Goal: Information Seeking & Learning: Learn about a topic

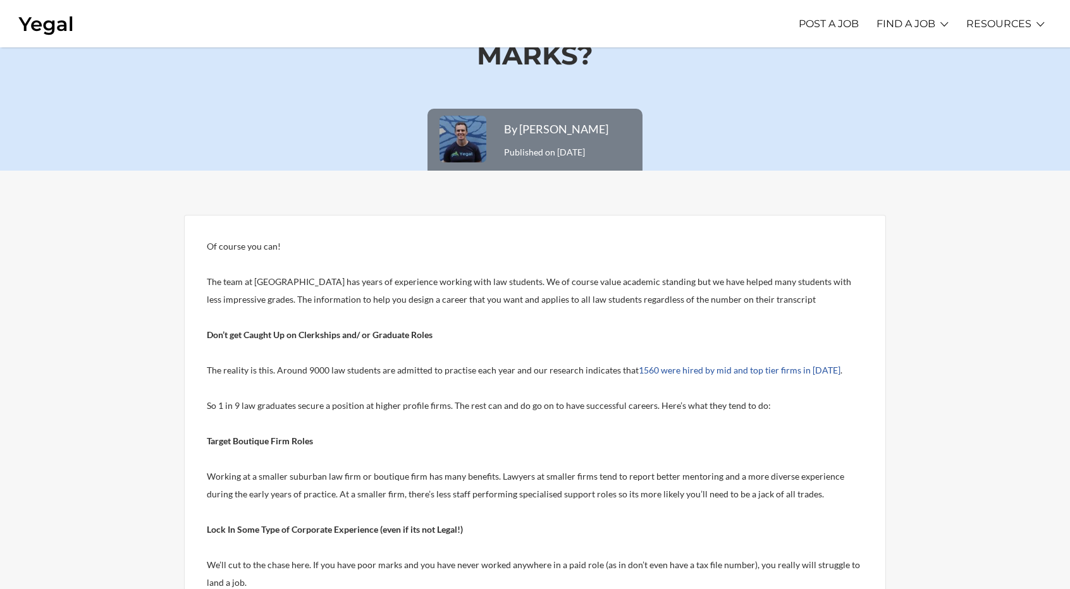
scroll to position [92, 0]
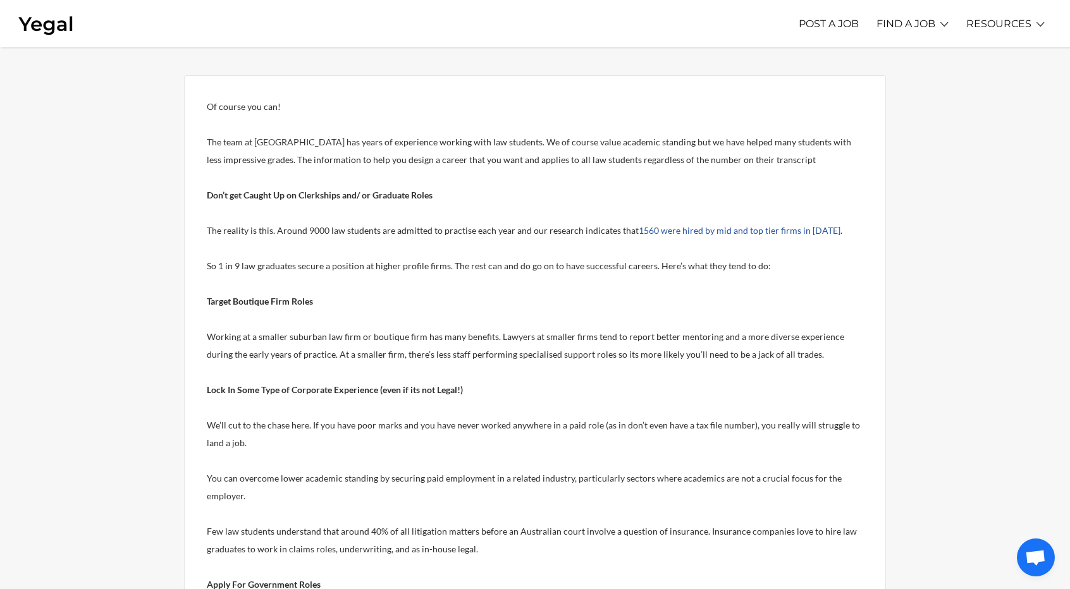
scroll to position [225, 0]
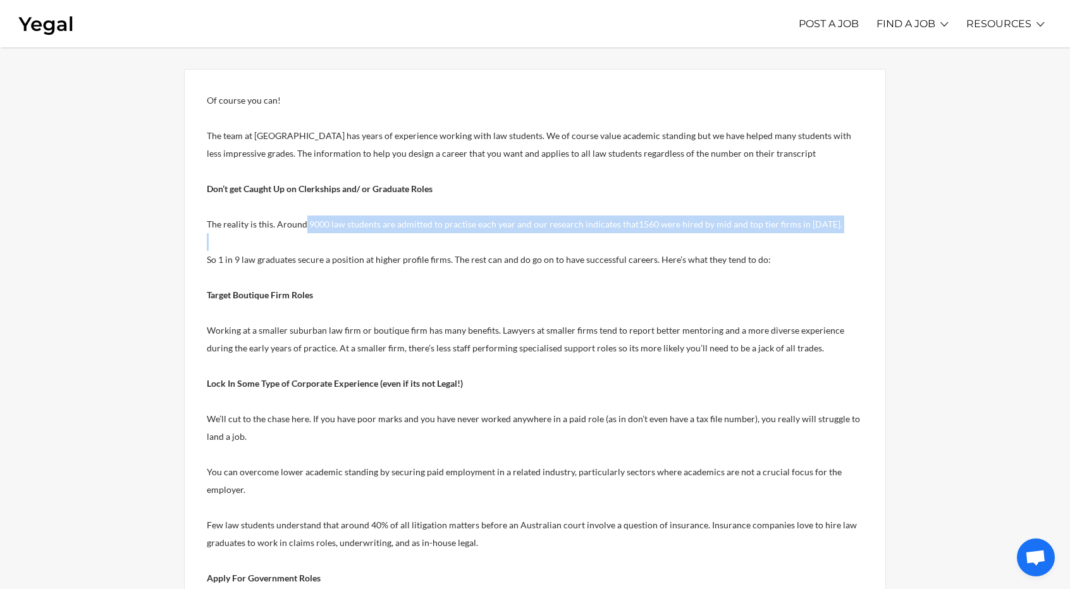
drag, startPoint x: 212, startPoint y: 232, endPoint x: 309, endPoint y: 224, distance: 97.7
click at [309, 224] on span "The reality is this. Around 9000 law students are admitted to practise each yea…" at bounding box center [423, 224] width 432 height 11
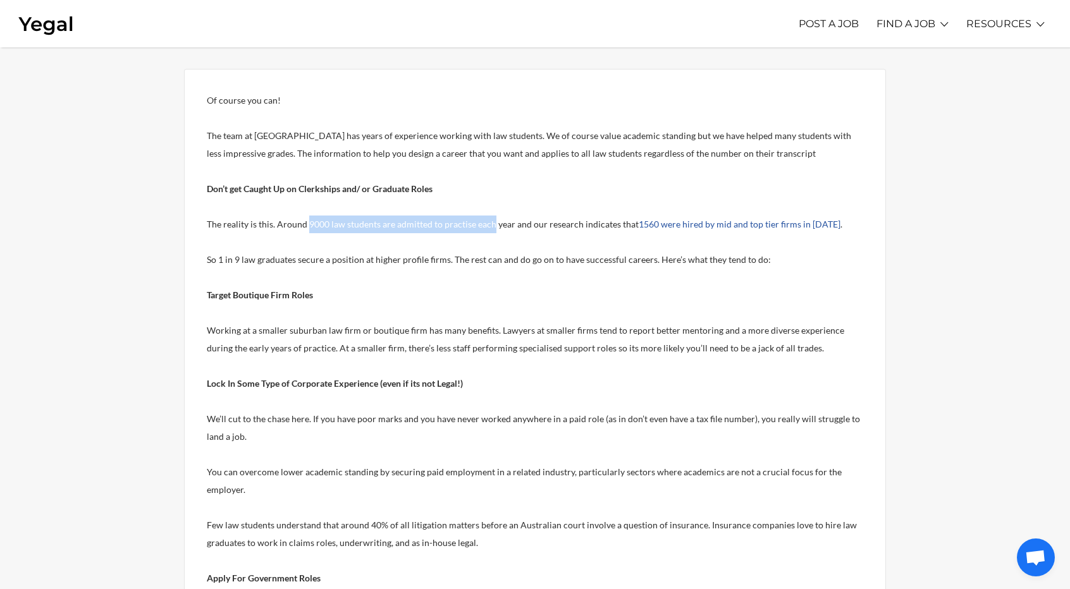
drag, startPoint x: 309, startPoint y: 224, endPoint x: 485, endPoint y: 228, distance: 175.8
click at [485, 228] on p "The reality is this. Around 9000 law students are admitted to practise each yea…" at bounding box center [535, 225] width 656 height 18
drag, startPoint x: 485, startPoint y: 228, endPoint x: 594, endPoint y: 226, distance: 109.4
click at [594, 226] on p "The reality is this. Around 9000 law students are admitted to practise each yea…" at bounding box center [535, 225] width 656 height 18
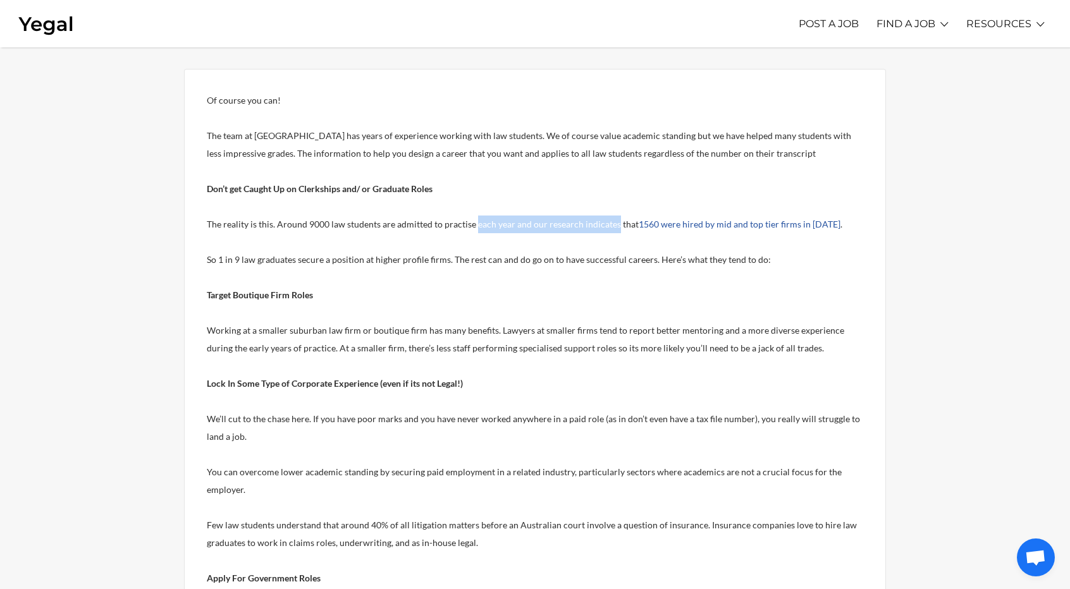
click at [594, 226] on span "The reality is this. Around 9000 law students are admitted to practise each yea…" at bounding box center [423, 224] width 432 height 11
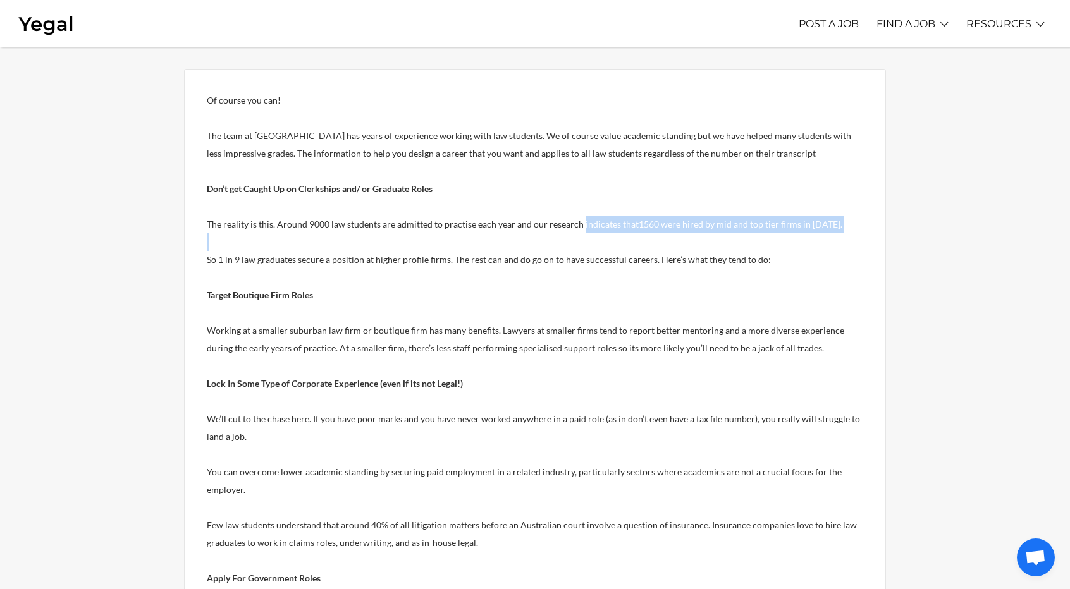
drag, startPoint x: 594, startPoint y: 226, endPoint x: 659, endPoint y: 235, distance: 65.2
click at [659, 235] on p at bounding box center [535, 242] width 656 height 18
drag, startPoint x: 659, startPoint y: 235, endPoint x: 613, endPoint y: 247, distance: 47.1
click at [613, 247] on p at bounding box center [535, 242] width 656 height 18
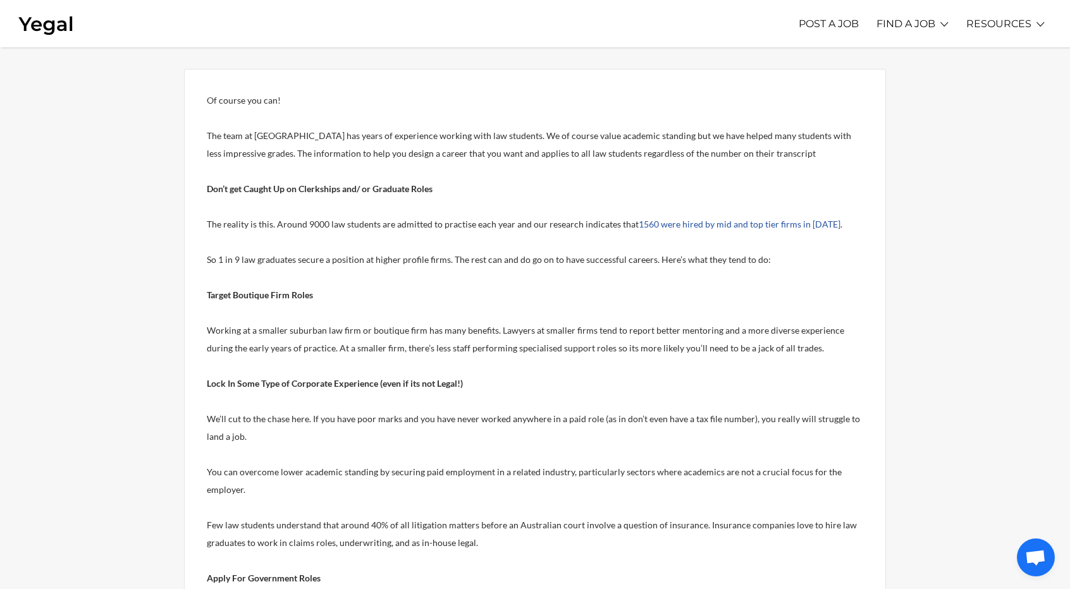
click at [613, 247] on p at bounding box center [535, 242] width 656 height 18
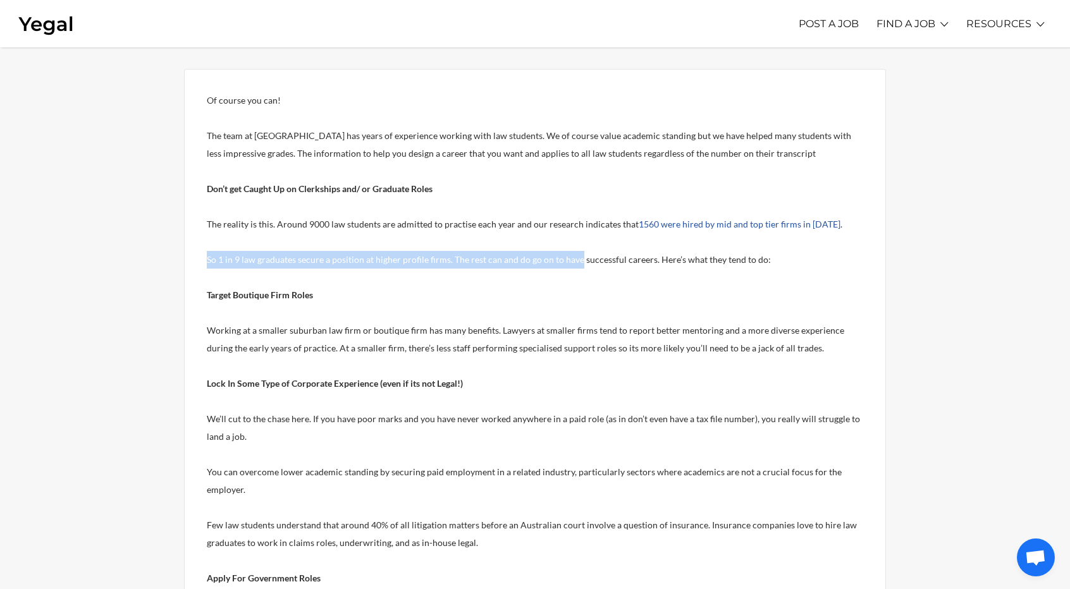
drag, startPoint x: 613, startPoint y: 247, endPoint x: 553, endPoint y: 256, distance: 60.7
click at [553, 256] on span "So 1 in 9 law graduates secure a position at higher profile firms. The rest can…" at bounding box center [489, 259] width 564 height 11
drag, startPoint x: 256, startPoint y: 259, endPoint x: 424, endPoint y: 265, distance: 167.6
click at [424, 265] on p "So 1 in 9 law graduates secure a position at higher profile firms. The rest can…" at bounding box center [535, 260] width 656 height 18
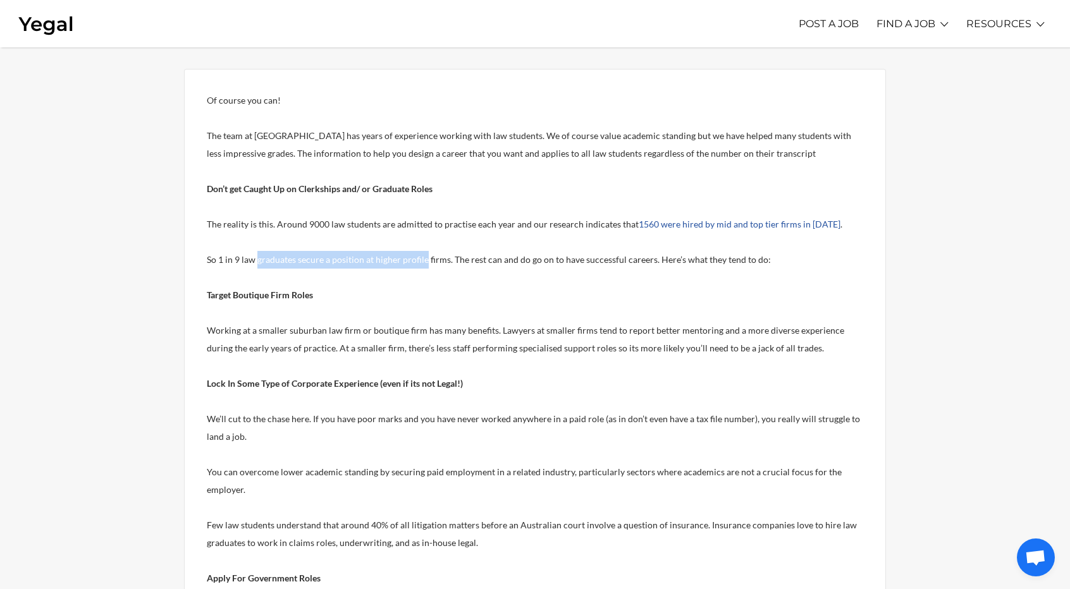
click at [424, 265] on p "So 1 in 9 law graduates secure a position at higher profile firms. The rest can…" at bounding box center [535, 260] width 656 height 18
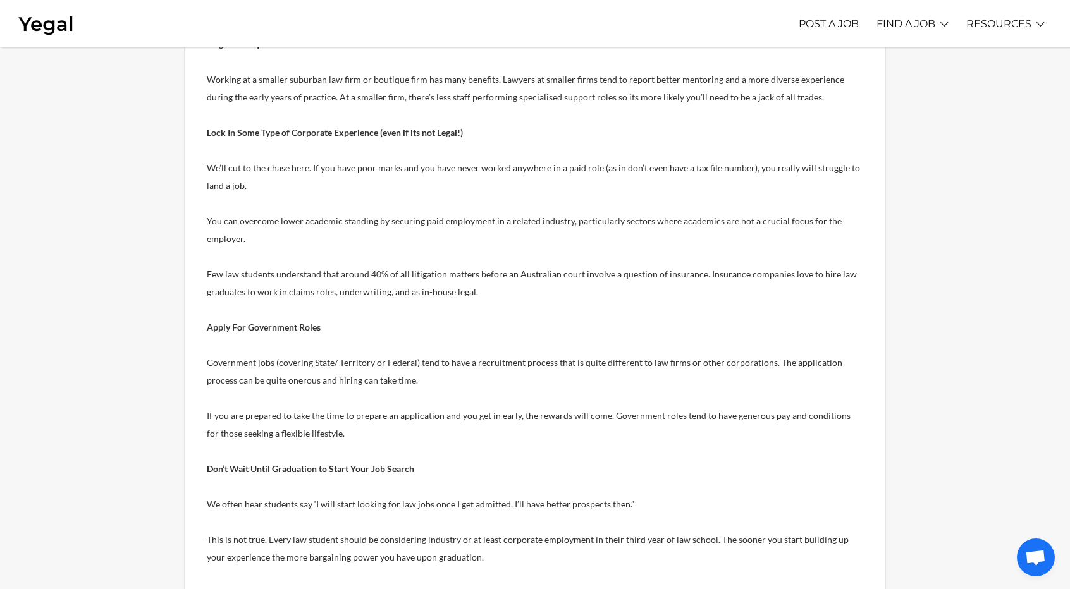
scroll to position [478, 0]
drag, startPoint x: 362, startPoint y: 408, endPoint x: 448, endPoint y: 417, distance: 86.4
click at [448, 417] on span "If you are prepared to take the time to prepare an application and you get in e…" at bounding box center [529, 422] width 644 height 28
drag, startPoint x: 448, startPoint y: 417, endPoint x: 513, endPoint y: 413, distance: 65.2
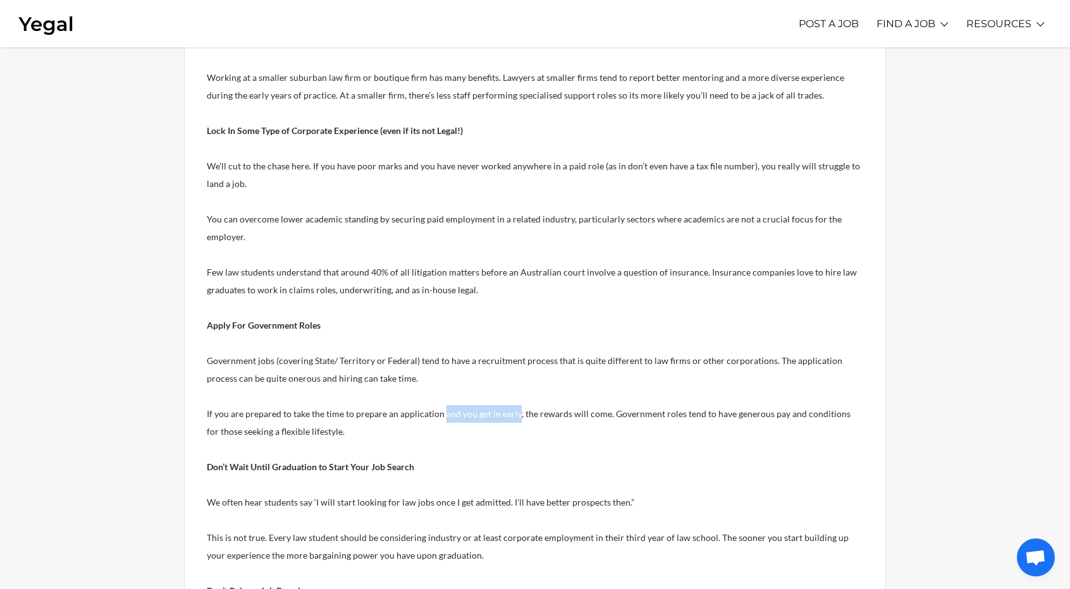
click at [513, 413] on span "If you are prepared to take the time to prepare an application and you get in e…" at bounding box center [529, 422] width 644 height 28
click at [518, 410] on span "If you are prepared to take the time to prepare an application and you get in e…" at bounding box center [529, 422] width 644 height 28
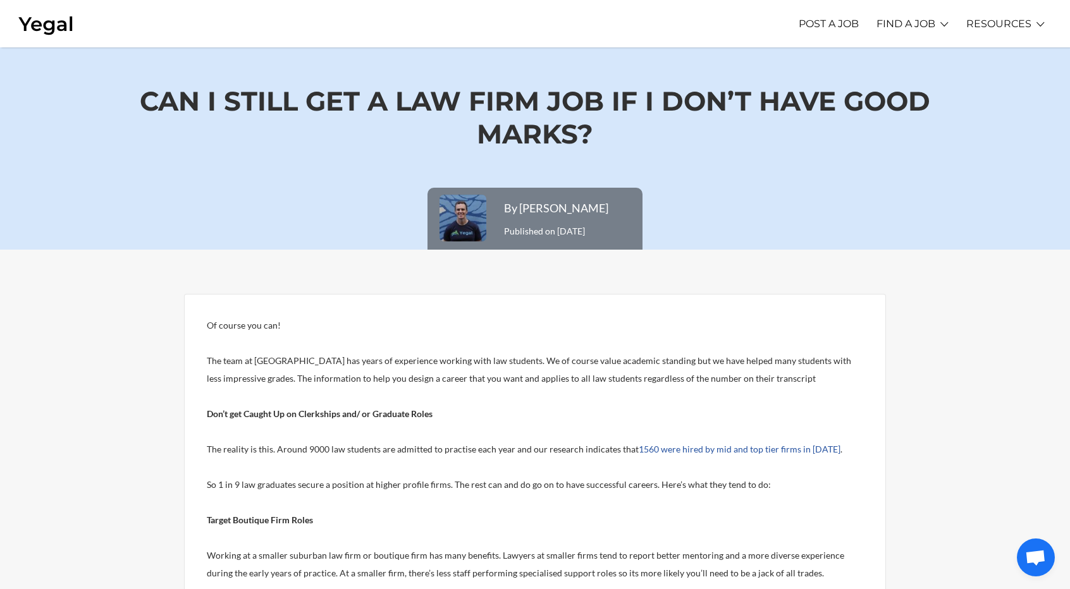
scroll to position [0, 0]
